Goal: Use online tool/utility: Utilize a website feature to perform a specific function

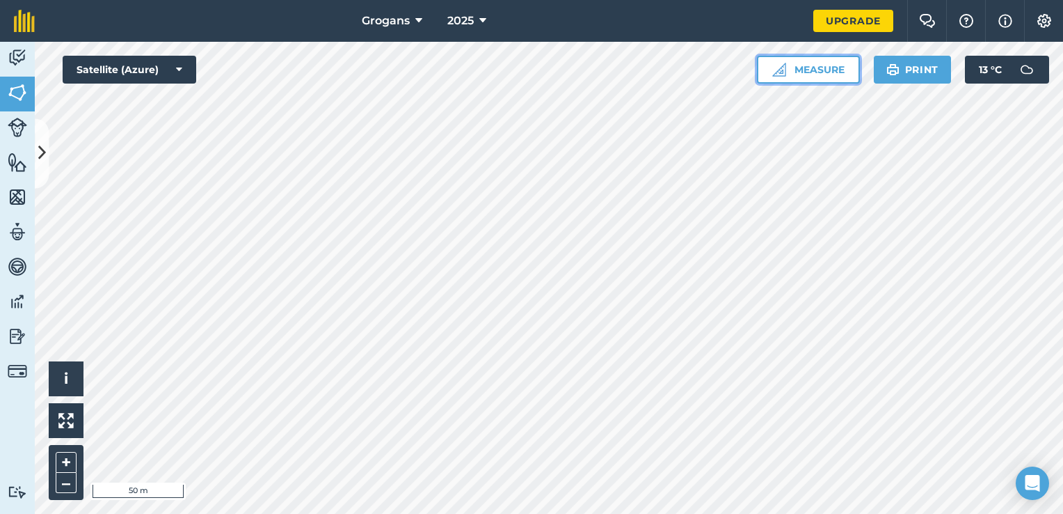
click at [831, 70] on button "Measure" at bounding box center [808, 70] width 103 height 28
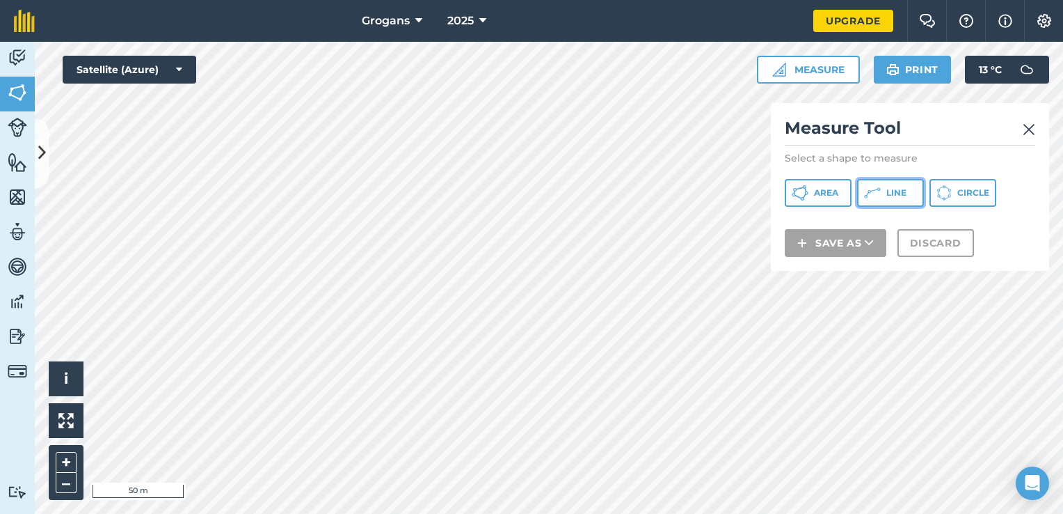
click at [883, 186] on button "Line" at bounding box center [890, 193] width 67 height 28
click at [1027, 129] on img at bounding box center [1029, 129] width 13 height 17
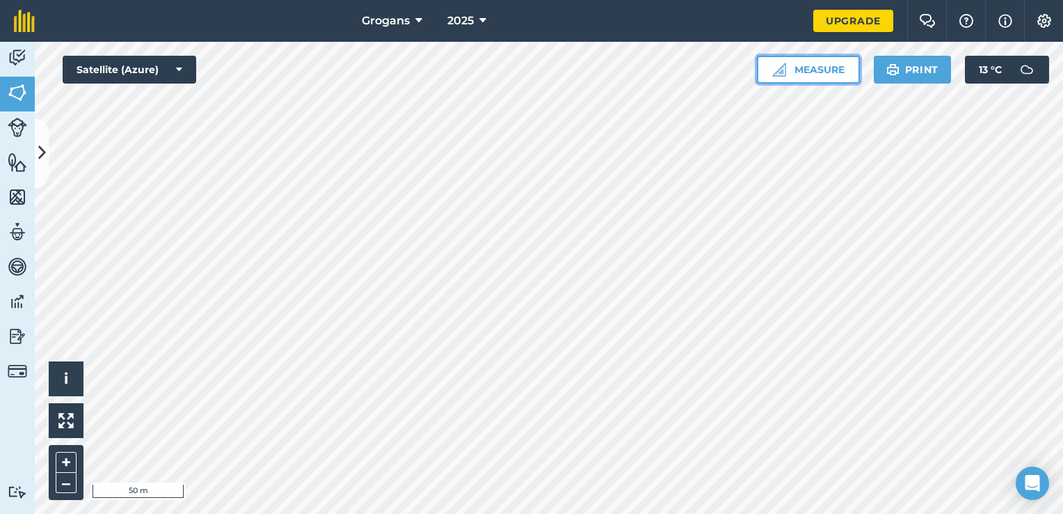
click at [817, 72] on button "Measure" at bounding box center [808, 70] width 103 height 28
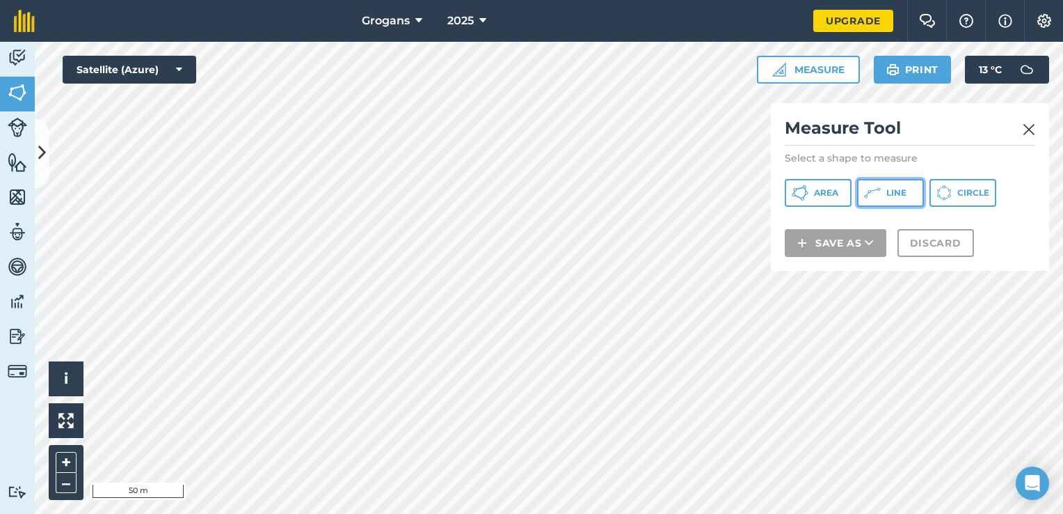
click at [883, 193] on button "Line" at bounding box center [890, 193] width 67 height 28
click at [1031, 129] on img at bounding box center [1029, 129] width 13 height 17
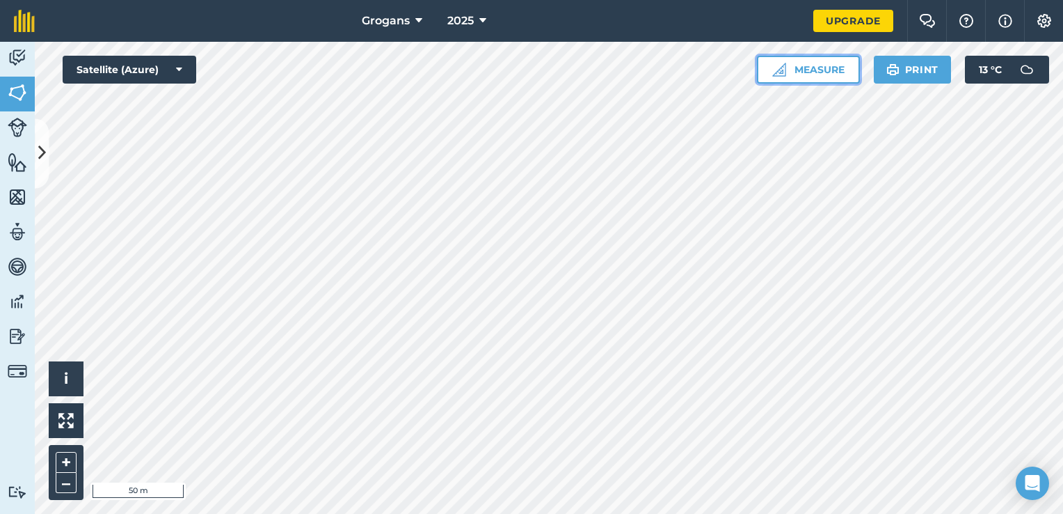
click at [839, 70] on button "Measure" at bounding box center [808, 70] width 103 height 28
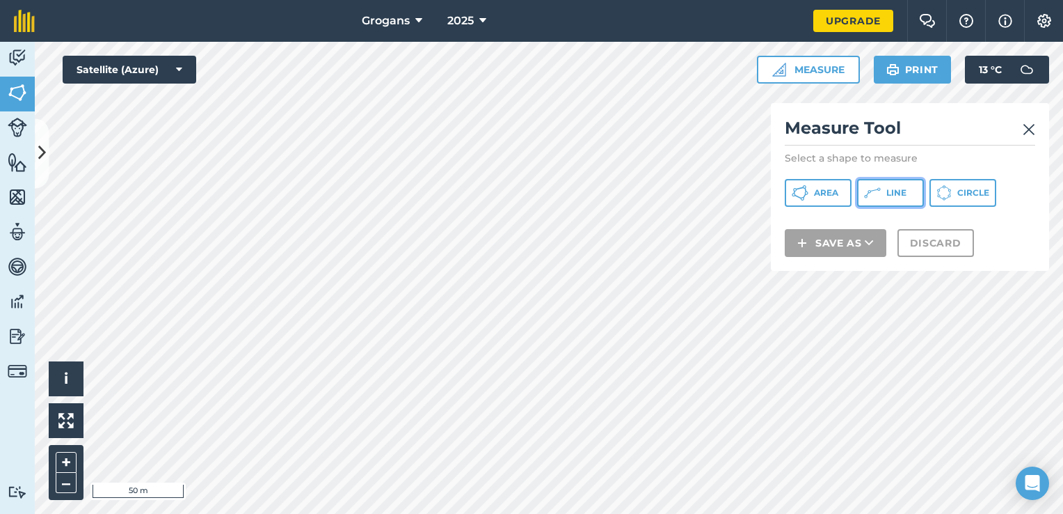
click at [882, 195] on button "Line" at bounding box center [890, 193] width 67 height 28
click at [1029, 134] on img at bounding box center [1029, 129] width 13 height 17
